Goal: Task Accomplishment & Management: Use online tool/utility

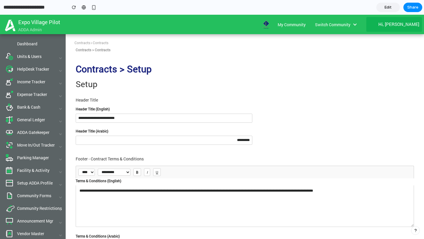
click at [387, 7] on span "Edit" at bounding box center [388, 7] width 7 height 6
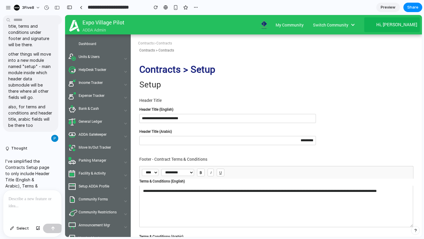
scroll to position [2419, 0]
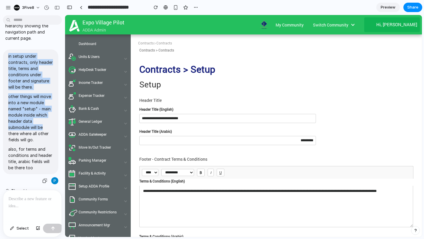
drag, startPoint x: 8, startPoint y: 87, endPoint x: 45, endPoint y: 181, distance: 101.1
click at [45, 174] on div "in setup under contracts, only header title, terms and conditions under footer …" at bounding box center [30, 112] width 55 height 125
click at [9, 90] on p "in setup under contracts, only header title, terms and conditions under footer …" at bounding box center [30, 71] width 45 height 37
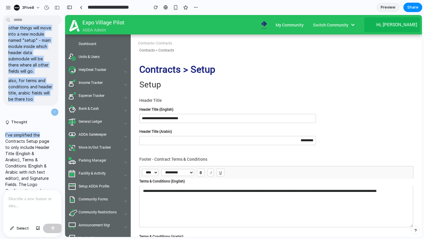
scroll to position [2493, 0]
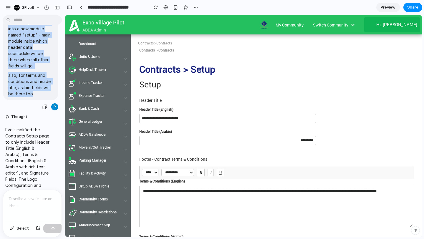
drag, startPoint x: 8, startPoint y: 108, endPoint x: 35, endPoint y: 149, distance: 49.5
click at [36, 101] on div "in setup under contracts, only header title, terms and conditions under footer …" at bounding box center [30, 38] width 55 height 125
copy span "in setup under contracts, only header title, terms and conditions under footer …"
